Goal: Task Accomplishment & Management: Use online tool/utility

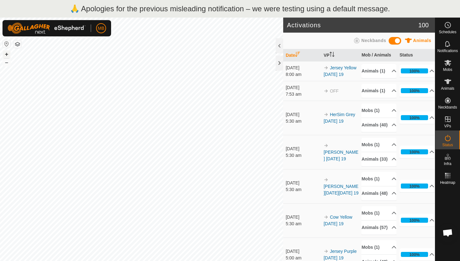
click at [7, 54] on button "+" at bounding box center [7, 54] width 8 height 8
click at [390, 73] on p-accordion-header "Animals (1)" at bounding box center [379, 71] width 35 height 14
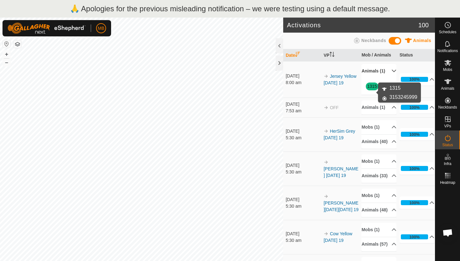
click at [370, 89] on link "1315" at bounding box center [372, 86] width 10 height 5
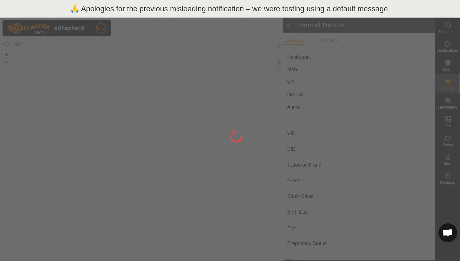
type input "1315"
type input "-"
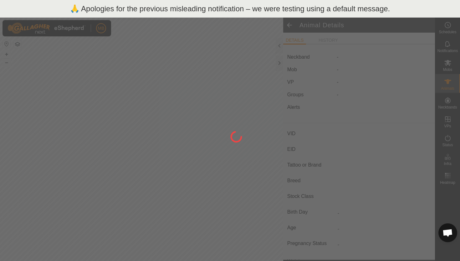
type input "331 kg"
type input "-"
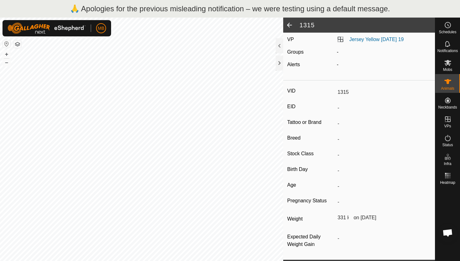
scroll to position [46, 0]
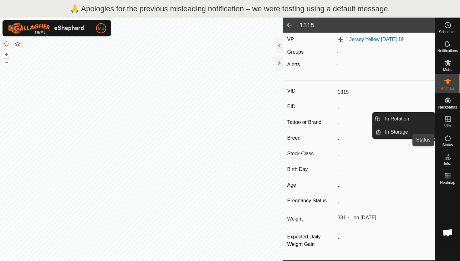
click at [449, 137] on icon at bounding box center [448, 138] width 8 height 8
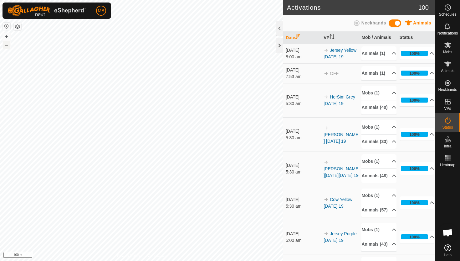
click at [8, 46] on button "–" at bounding box center [7, 45] width 8 height 8
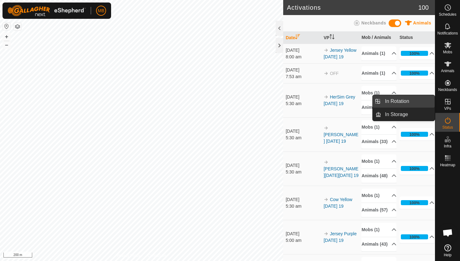
click at [416, 106] on link "In Rotation" at bounding box center [408, 101] width 54 height 13
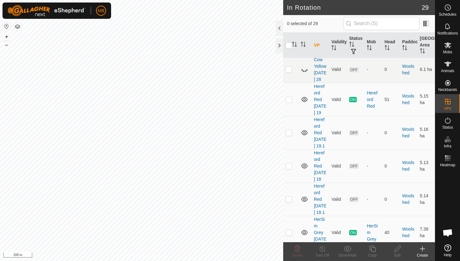
scroll to position [866, 0]
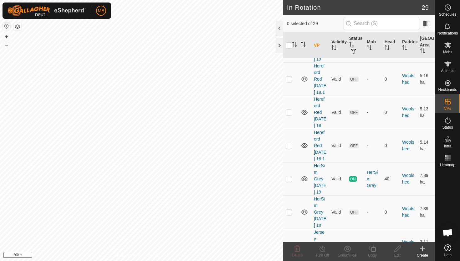
click at [289, 176] on p-checkbox at bounding box center [289, 178] width 6 height 5
checkbox input "true"
click at [372, 248] on icon at bounding box center [373, 249] width 8 height 8
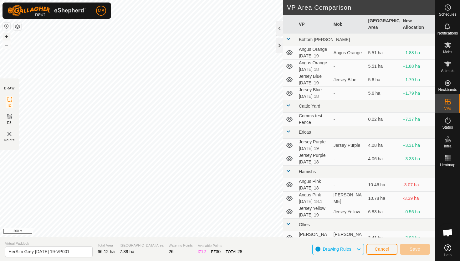
click at [6, 37] on button "+" at bounding box center [7, 37] width 8 height 8
click at [5, 36] on button "+" at bounding box center [7, 37] width 8 height 8
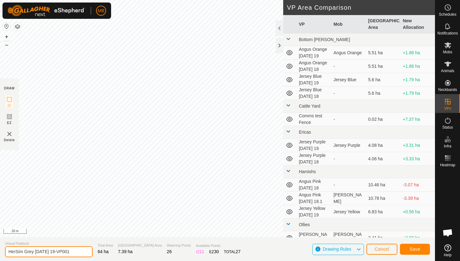
click at [72, 253] on input "HerSim Grey Friday 19-VP001" at bounding box center [49, 251] width 88 height 11
type input "HerSim Grey Friday 19.1"
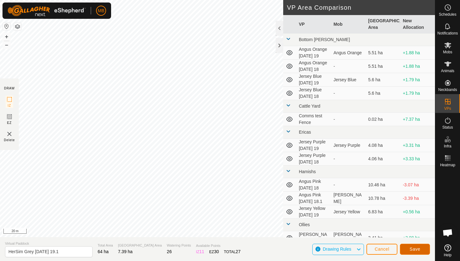
click at [409, 248] on button "Save" at bounding box center [415, 248] width 30 height 11
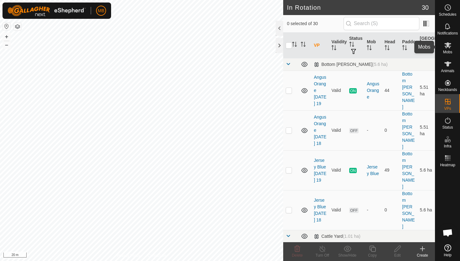
click at [447, 48] on icon at bounding box center [448, 45] width 8 height 8
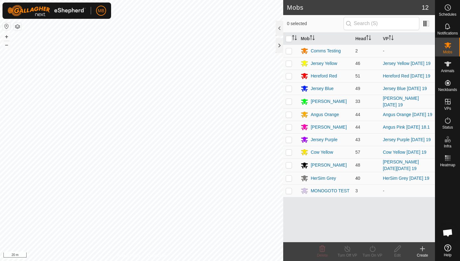
click at [290, 178] on p-checkbox at bounding box center [289, 177] width 6 height 5
checkbox input "true"
click at [372, 247] on icon at bounding box center [373, 248] width 6 height 6
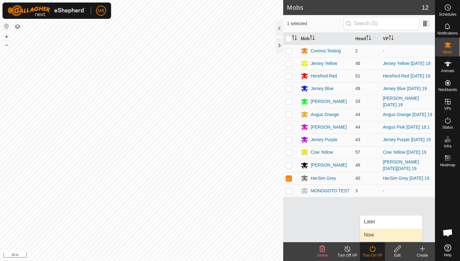
click at [374, 234] on link "Now" at bounding box center [391, 234] width 62 height 13
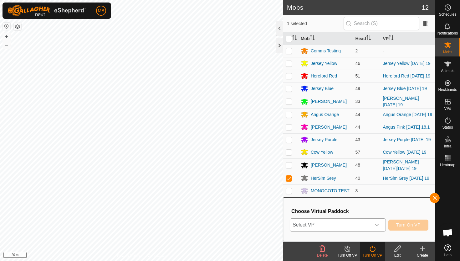
click at [379, 224] on icon "dropdown trigger" at bounding box center [376, 224] width 5 height 5
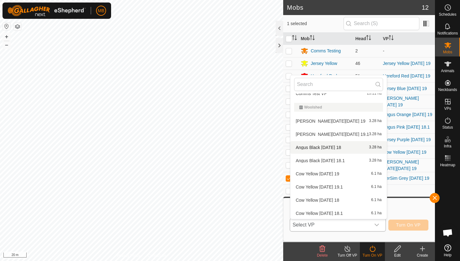
scroll to position [369, 0]
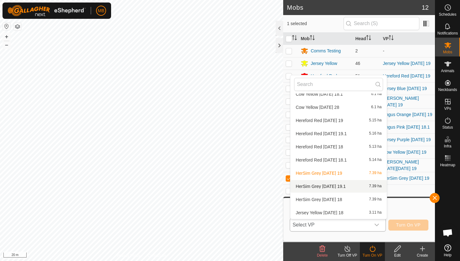
click at [345, 188] on li "HerSim Grey Friday 19.1 7.39 ha" at bounding box center [339, 186] width 96 height 13
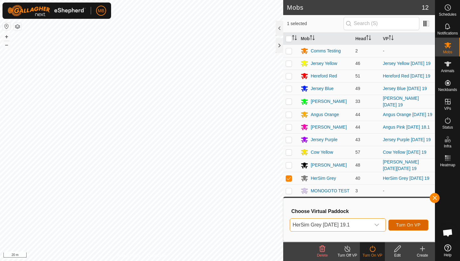
click at [413, 223] on span "Turn On VP" at bounding box center [408, 224] width 24 height 5
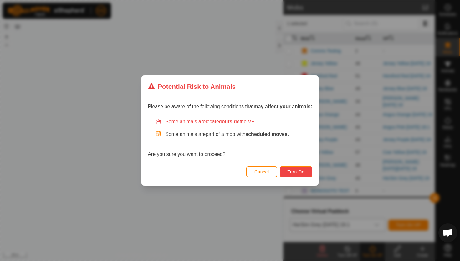
click at [306, 170] on button "Turn On" at bounding box center [296, 171] width 33 height 11
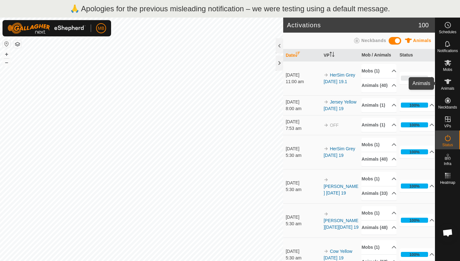
click at [447, 82] on icon at bounding box center [448, 82] width 8 height 8
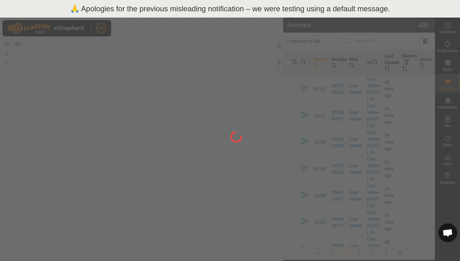
click at [280, 47] on div at bounding box center [230, 130] width 460 height 261
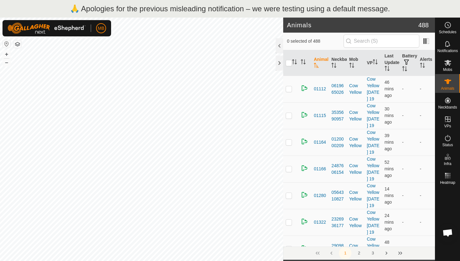
click at [280, 47] on div at bounding box center [280, 45] width 8 height 15
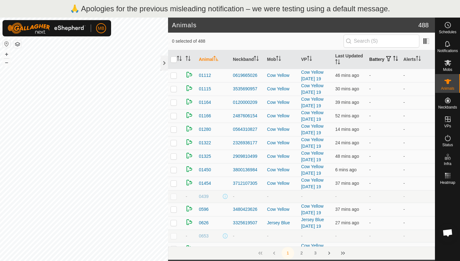
click at [393, 61] on icon "Activate to sort" at bounding box center [395, 58] width 5 height 5
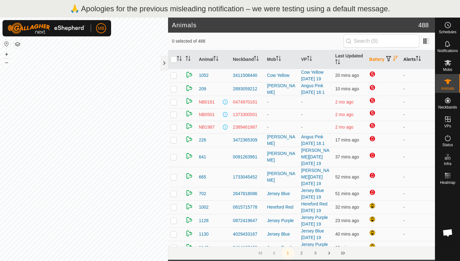
click at [421, 58] on icon "Activate to sort" at bounding box center [418, 58] width 5 height 5
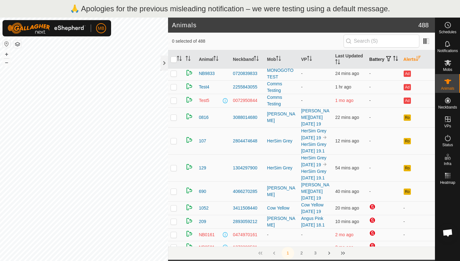
scroll to position [28, 0]
click at [393, 61] on icon "Activate to sort" at bounding box center [395, 58] width 5 height 5
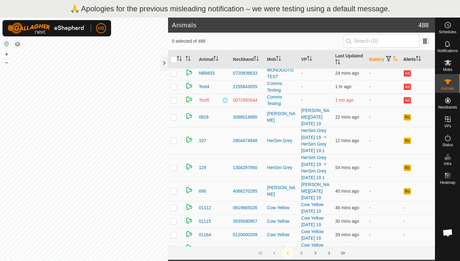
scroll to position [0, 0]
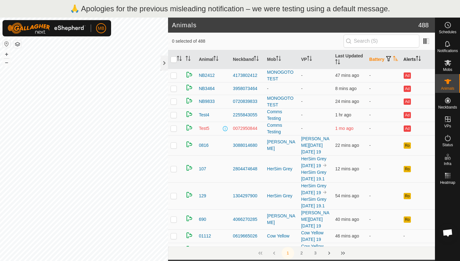
click at [393, 61] on icon "Activate to sort" at bounding box center [395, 58] width 5 height 5
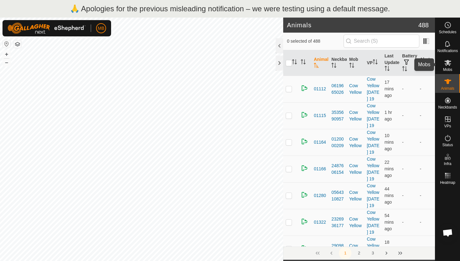
click at [449, 63] on icon at bounding box center [448, 63] width 7 height 6
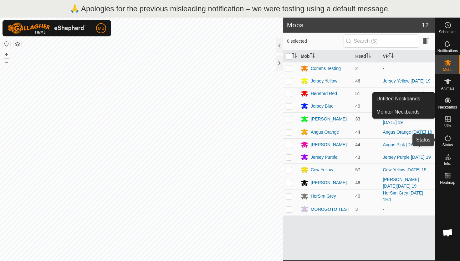
click at [447, 137] on icon at bounding box center [448, 138] width 8 height 8
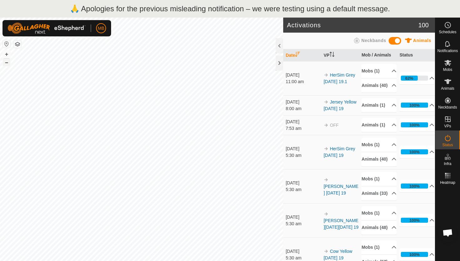
click at [7, 64] on button "–" at bounding box center [7, 63] width 8 height 8
click at [4, 63] on button "–" at bounding box center [7, 63] width 8 height 8
click at [92, 13] on body "🙏 Apologies for the previous misleading notification – we were testing using a …" at bounding box center [230, 130] width 460 height 261
click at [450, 30] on span "Schedules" at bounding box center [448, 32] width 18 height 4
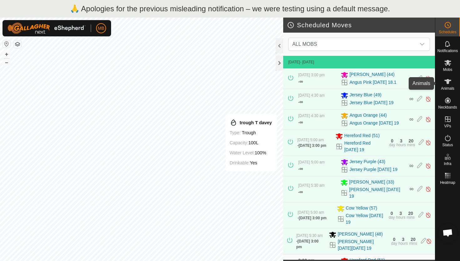
click at [449, 80] on icon at bounding box center [448, 81] width 7 height 5
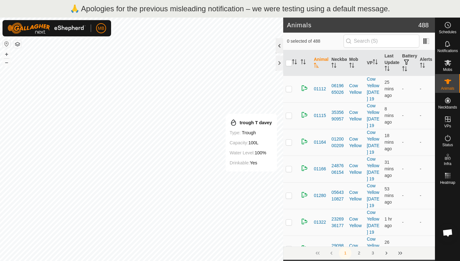
click at [281, 47] on div at bounding box center [280, 45] width 8 height 15
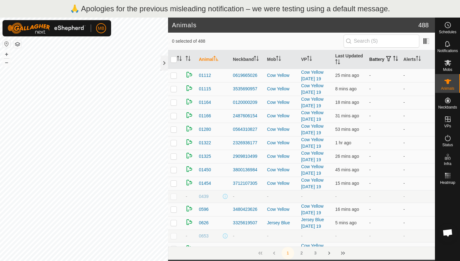
click at [393, 59] on icon "Activate to sort" at bounding box center [395, 58] width 5 height 5
